Goal: Task Accomplishment & Management: Use online tool/utility

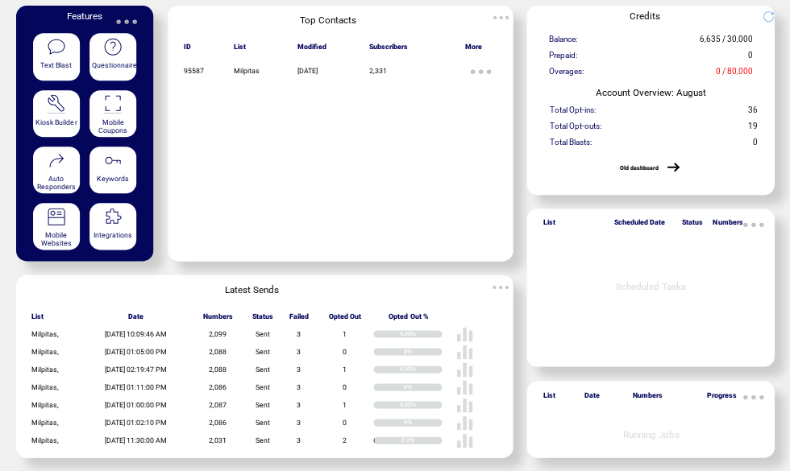
scroll to position [109, 0]
click at [308, 313] on span "Failed" at bounding box center [297, 319] width 19 height 13
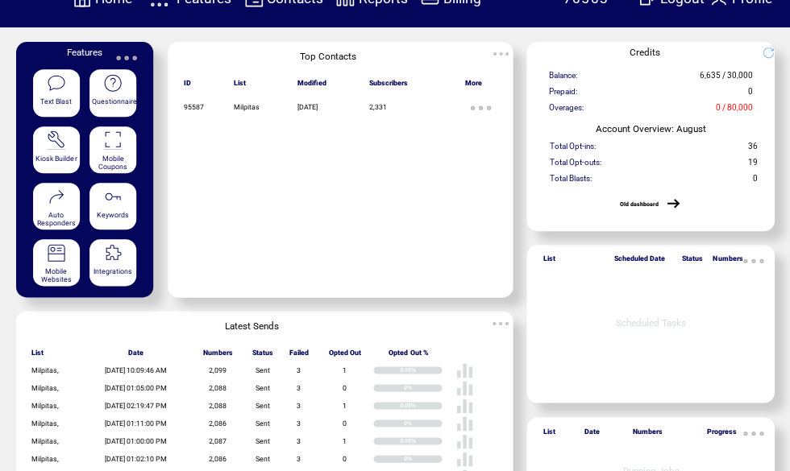
scroll to position [0, 0]
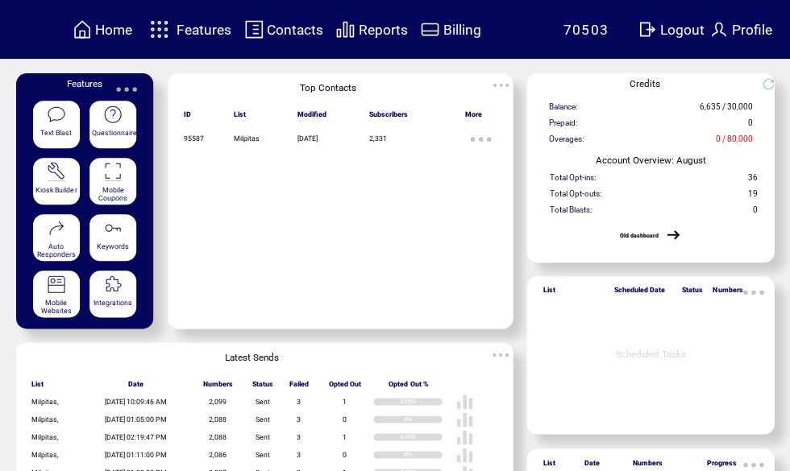
click at [376, 31] on span "Reports" at bounding box center [382, 30] width 49 height 16
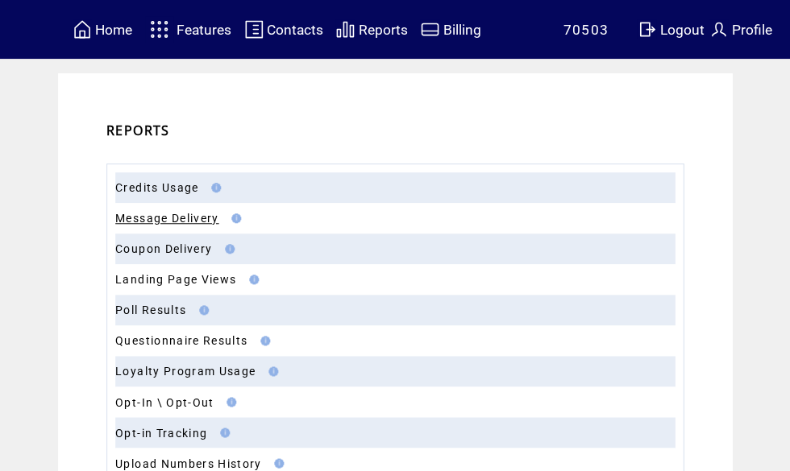
click at [181, 217] on link "Message Delivery" at bounding box center [166, 218] width 103 height 13
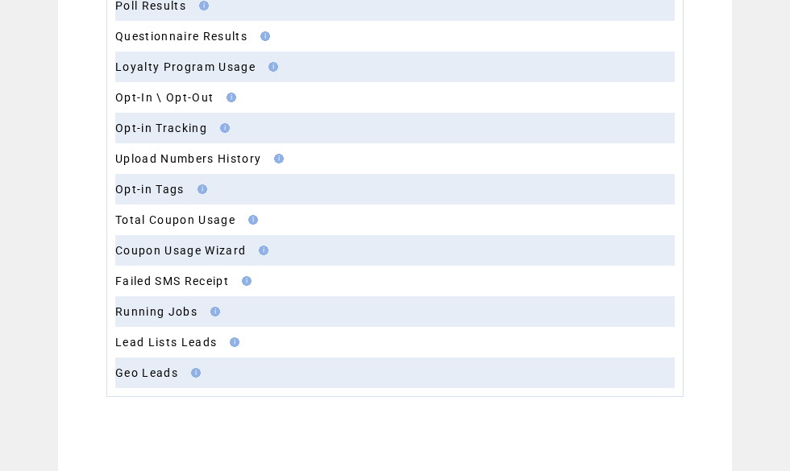
scroll to position [305, 0]
click at [163, 279] on link "Failed SMS Receipt" at bounding box center [172, 280] width 114 height 13
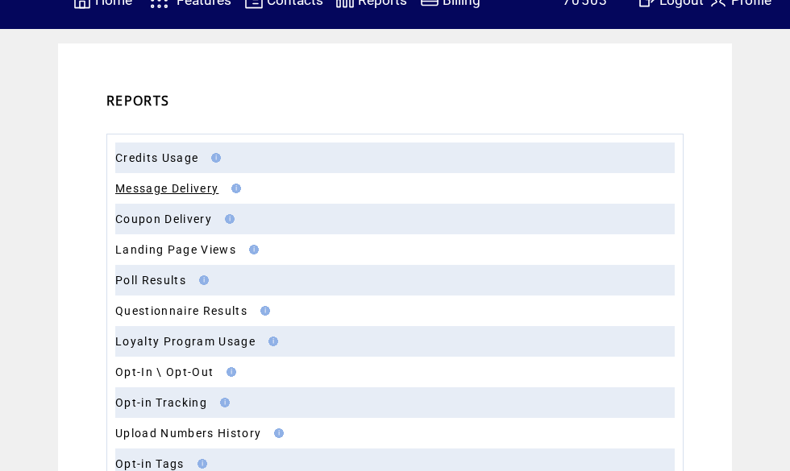
scroll to position [0, 0]
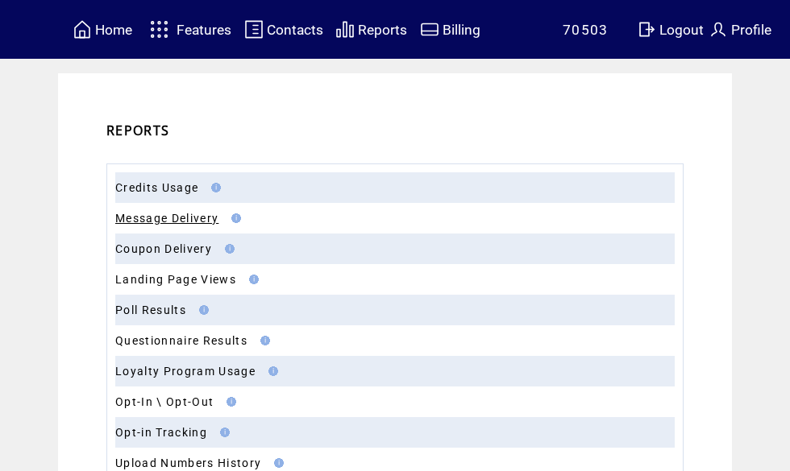
click at [204, 34] on span "Features" at bounding box center [203, 30] width 55 height 16
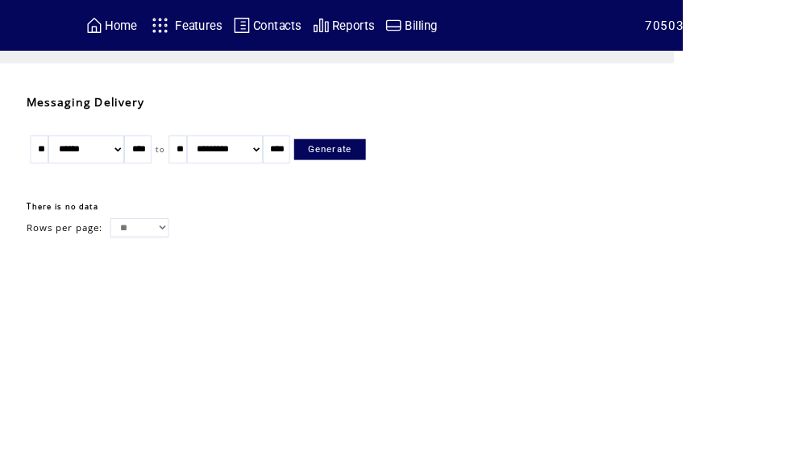
scroll to position [0, 7]
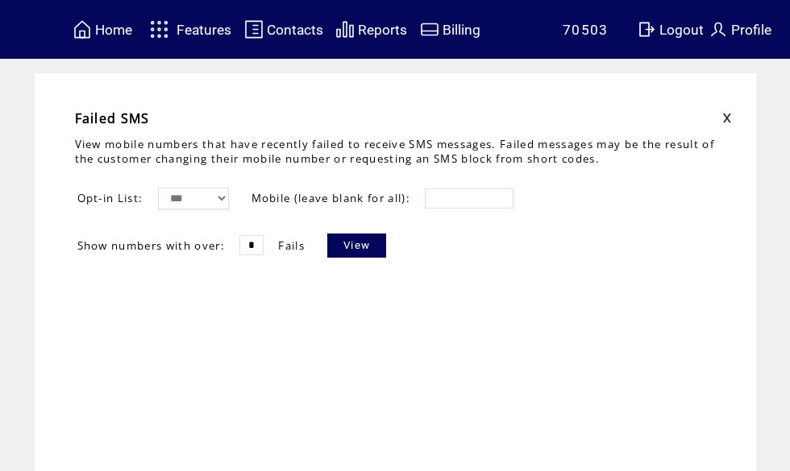
click at [370, 256] on link "View" at bounding box center [356, 246] width 59 height 24
click at [726, 122] on link at bounding box center [727, 118] width 10 height 10
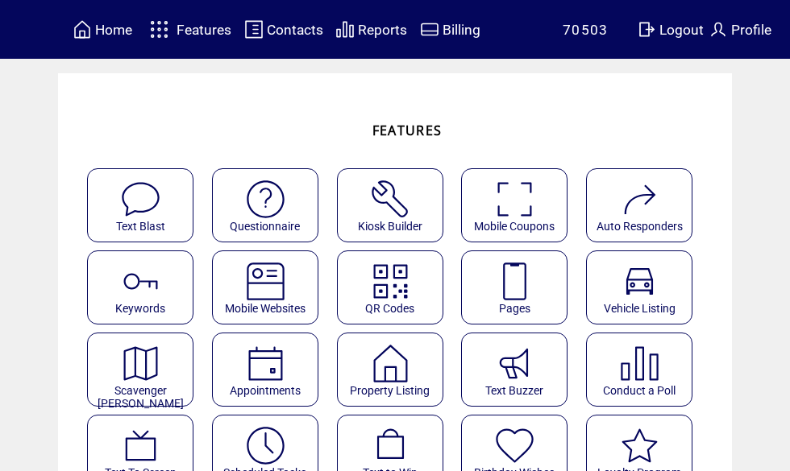
click at [268, 454] on img at bounding box center [265, 446] width 43 height 43
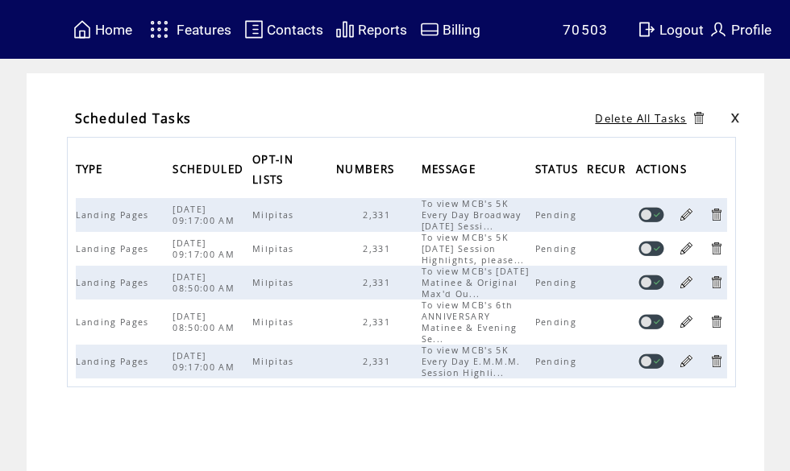
click at [690, 216] on link at bounding box center [686, 214] width 15 height 15
click at [775, 279] on td "Scheduled Tasks Delete All Tasks TYPE SCHEDULED OPT-IN LISTS NUMBERS MESSAGE ST…" at bounding box center [395, 306] width 790 height 467
click at [689, 222] on link at bounding box center [686, 214] width 15 height 15
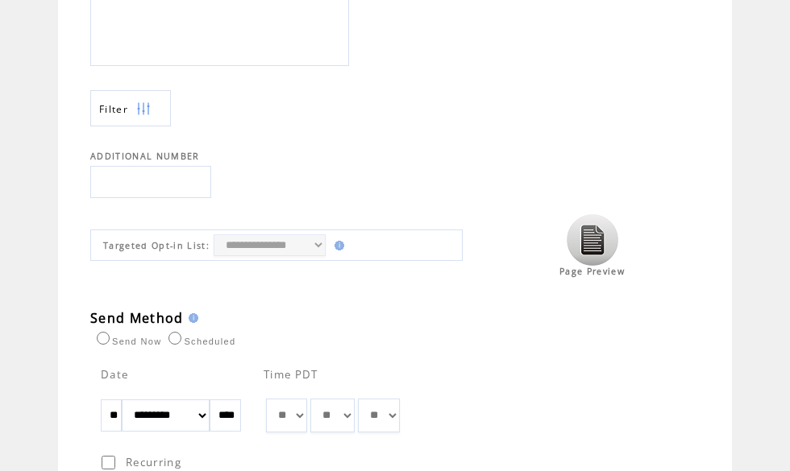
scroll to position [621, 0]
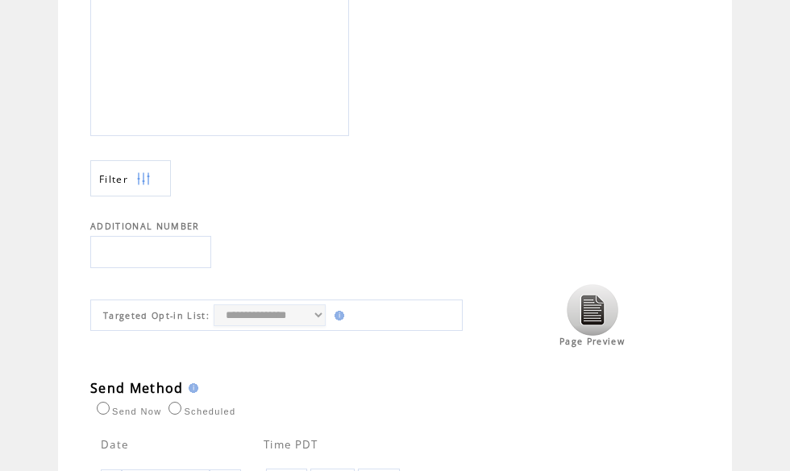
scroll to position [555, 0]
click at [604, 316] on img at bounding box center [592, 310] width 52 height 52
